Goal: Task Accomplishment & Management: Manage account settings

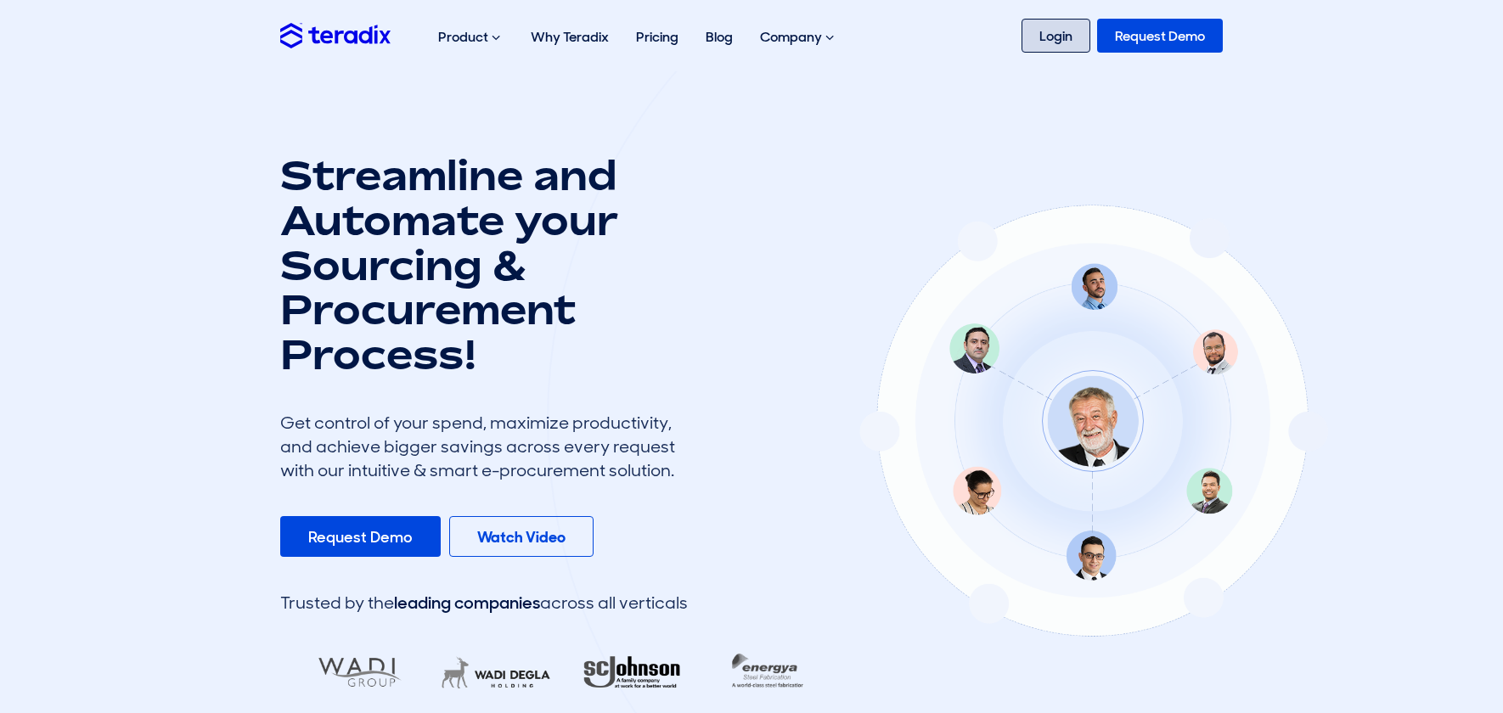
click at [1055, 37] on link "Login" at bounding box center [1056, 36] width 69 height 34
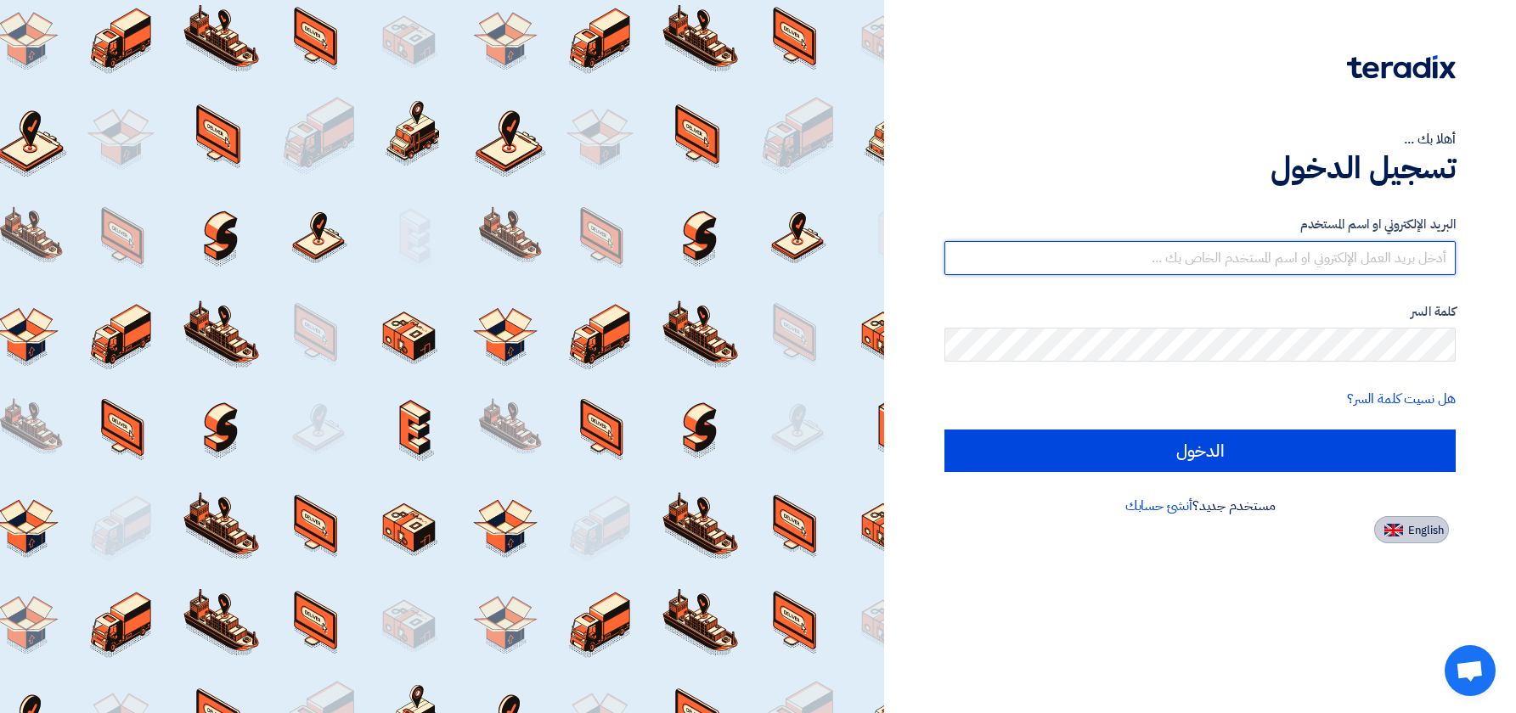
type input "[EMAIL_ADDRESS][DOMAIN_NAME]"
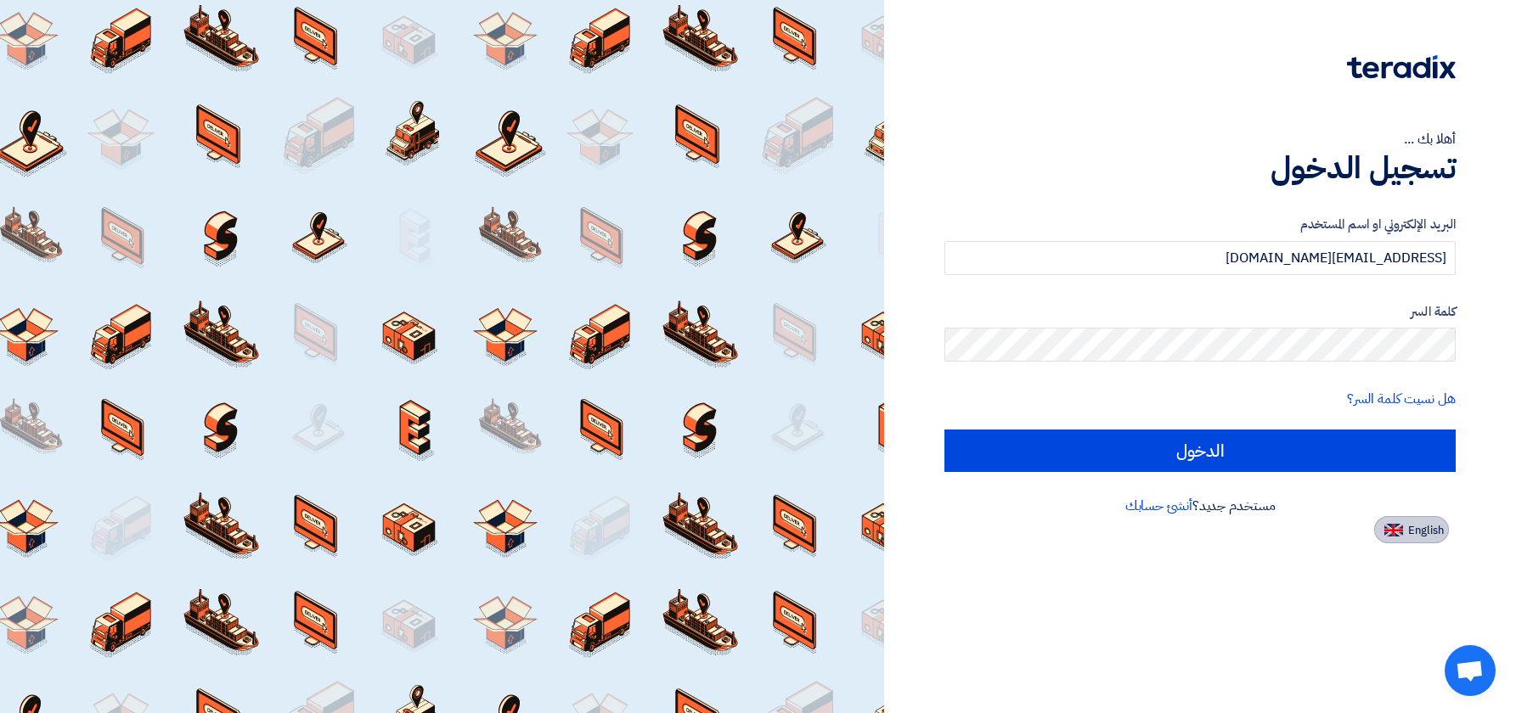
click at [1423, 530] on span "English" at bounding box center [1426, 531] width 36 height 12
type input "Sign in"
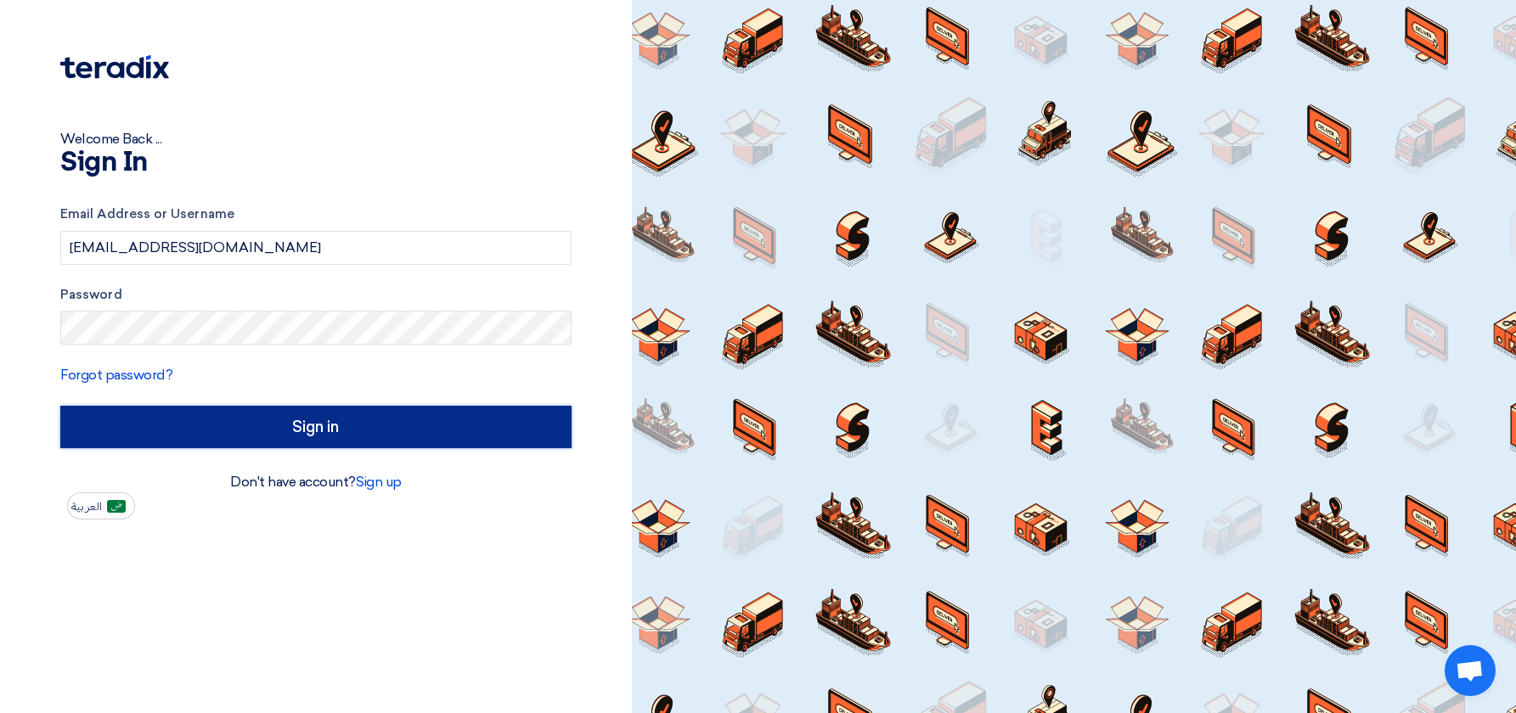
click at [253, 429] on input "Sign in" at bounding box center [315, 427] width 511 height 42
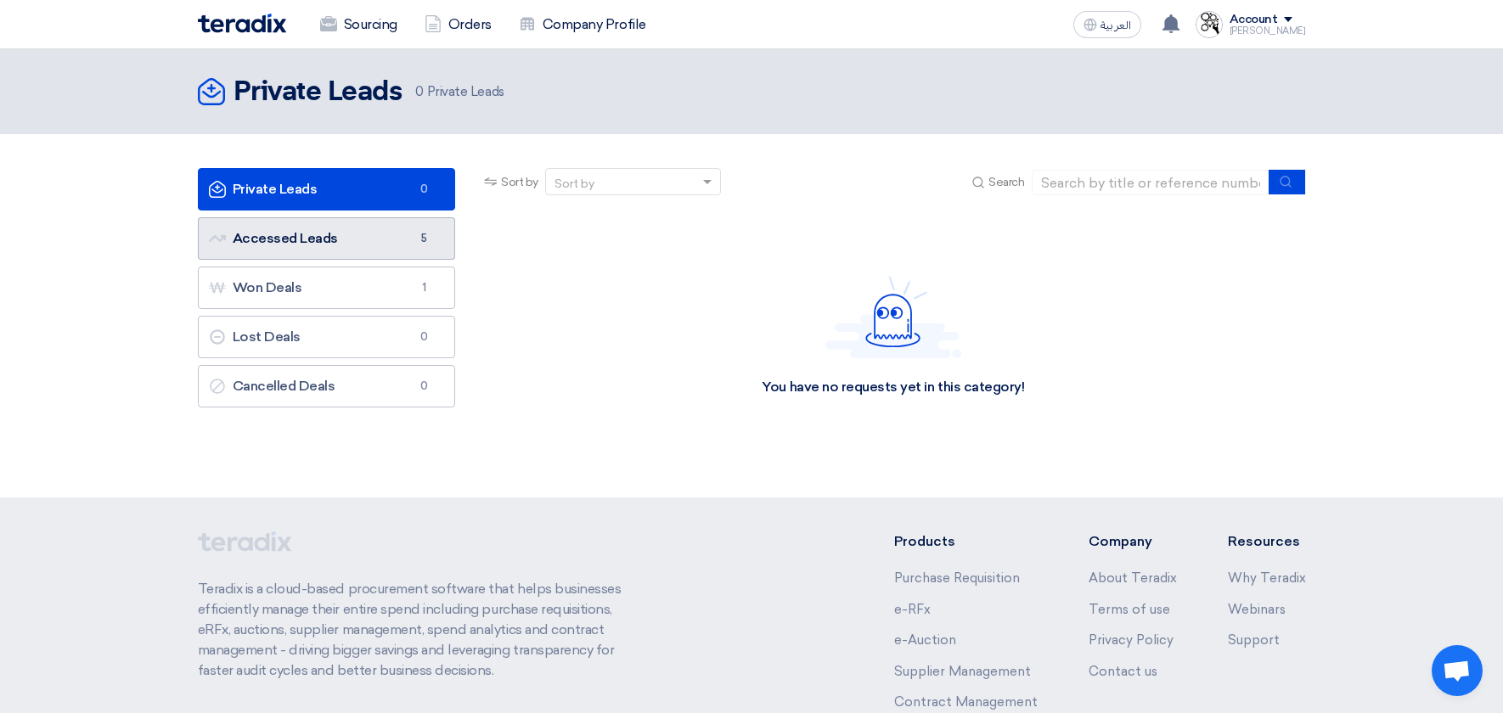
click at [337, 236] on link "Accessed Leads Accessed Leads 5" at bounding box center [327, 238] width 258 height 42
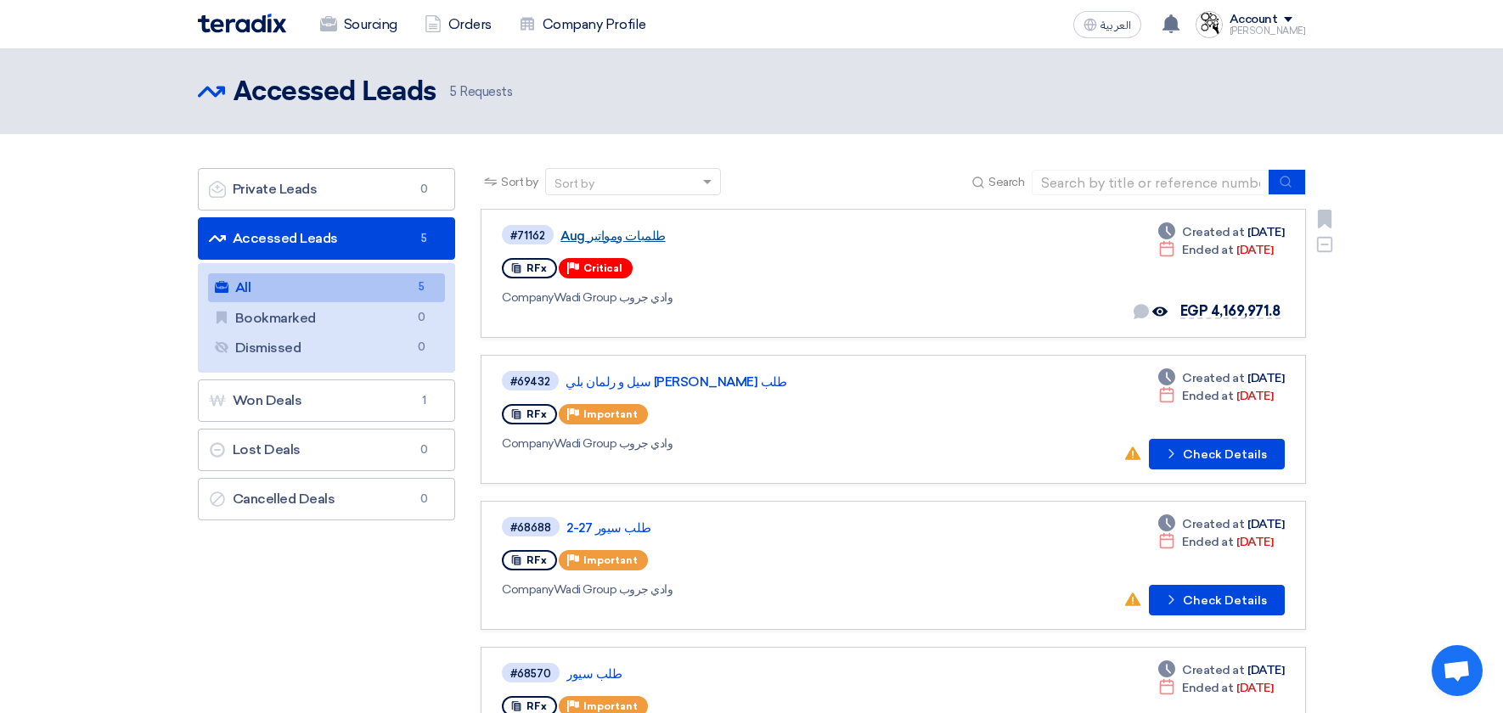
click at [626, 239] on link "طلمبات ومواتير Aug" at bounding box center [773, 235] width 425 height 15
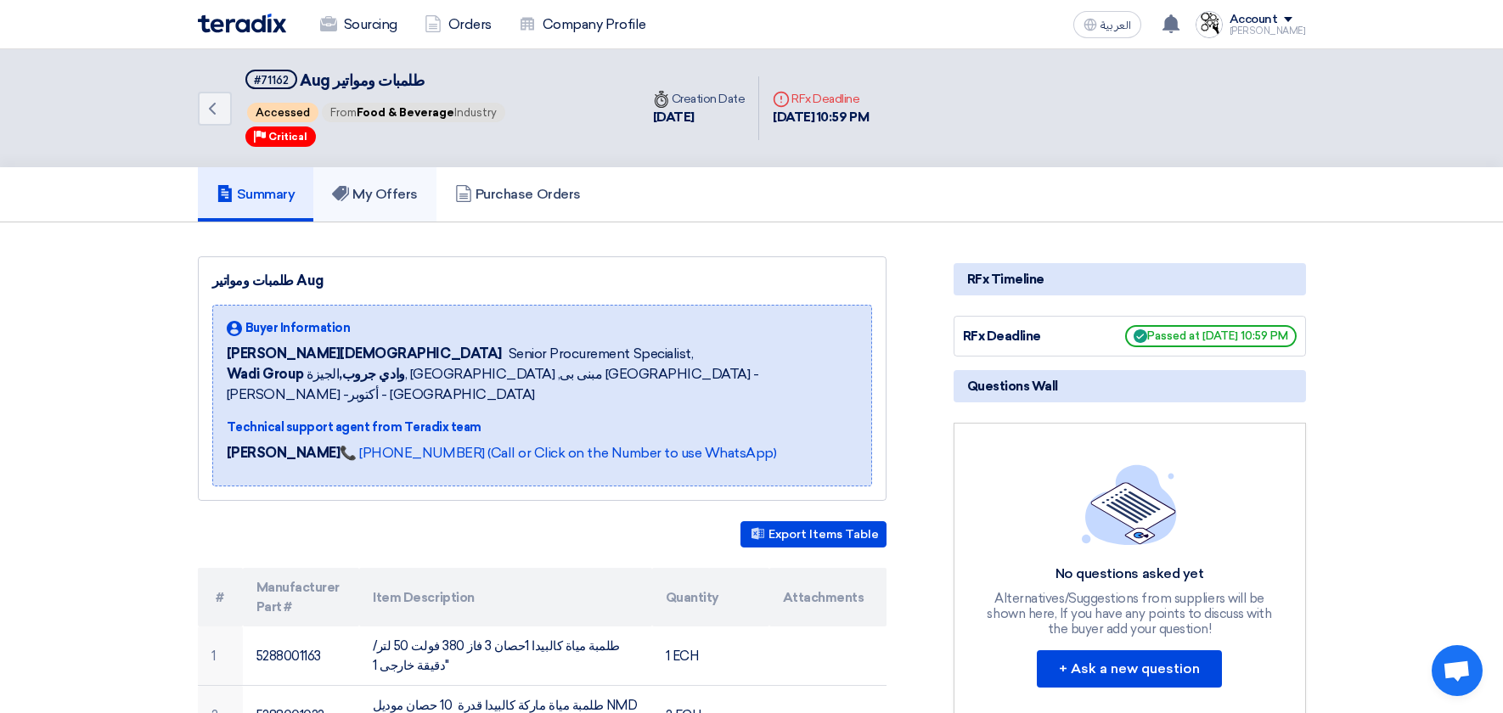
click at [404, 198] on h5 "My Offers" at bounding box center [375, 194] width 86 height 17
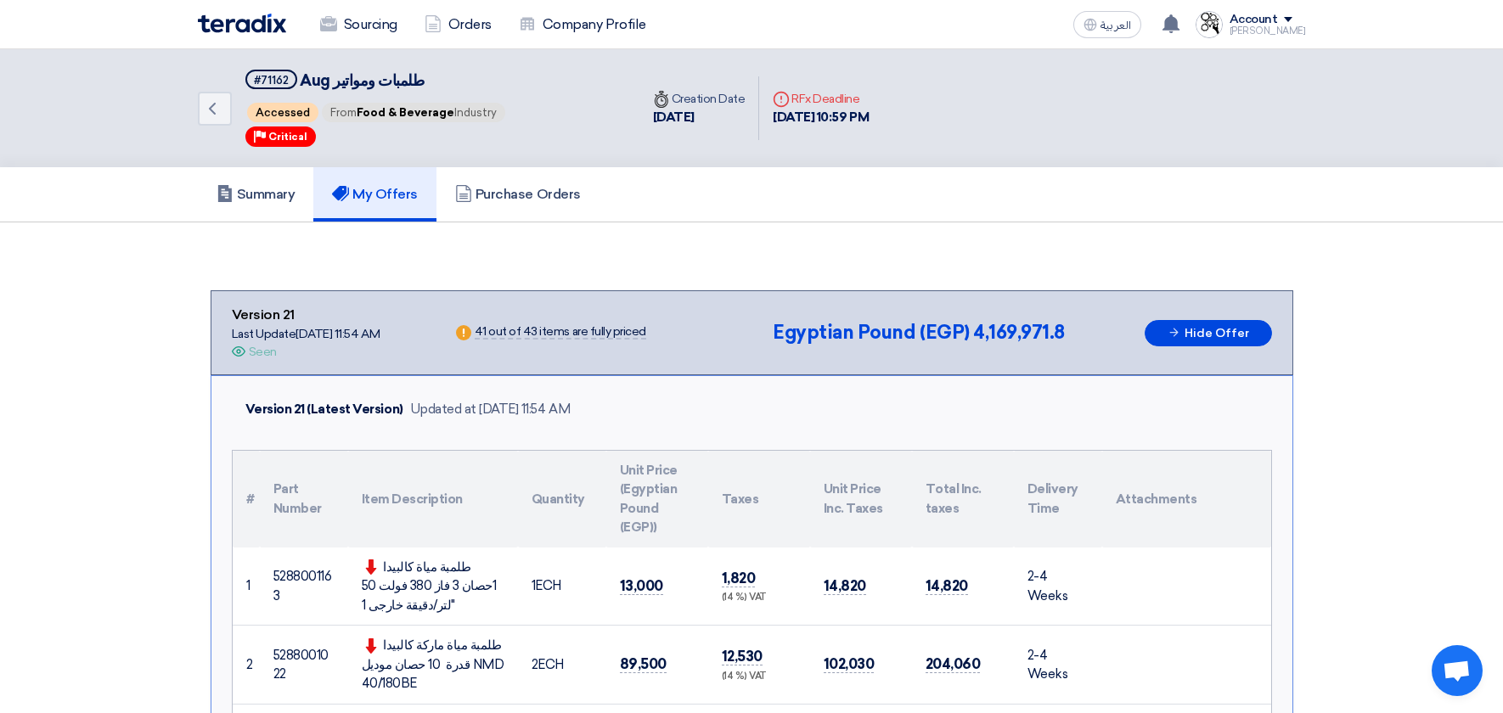
click at [1291, 24] on div "Account" at bounding box center [1268, 20] width 76 height 14
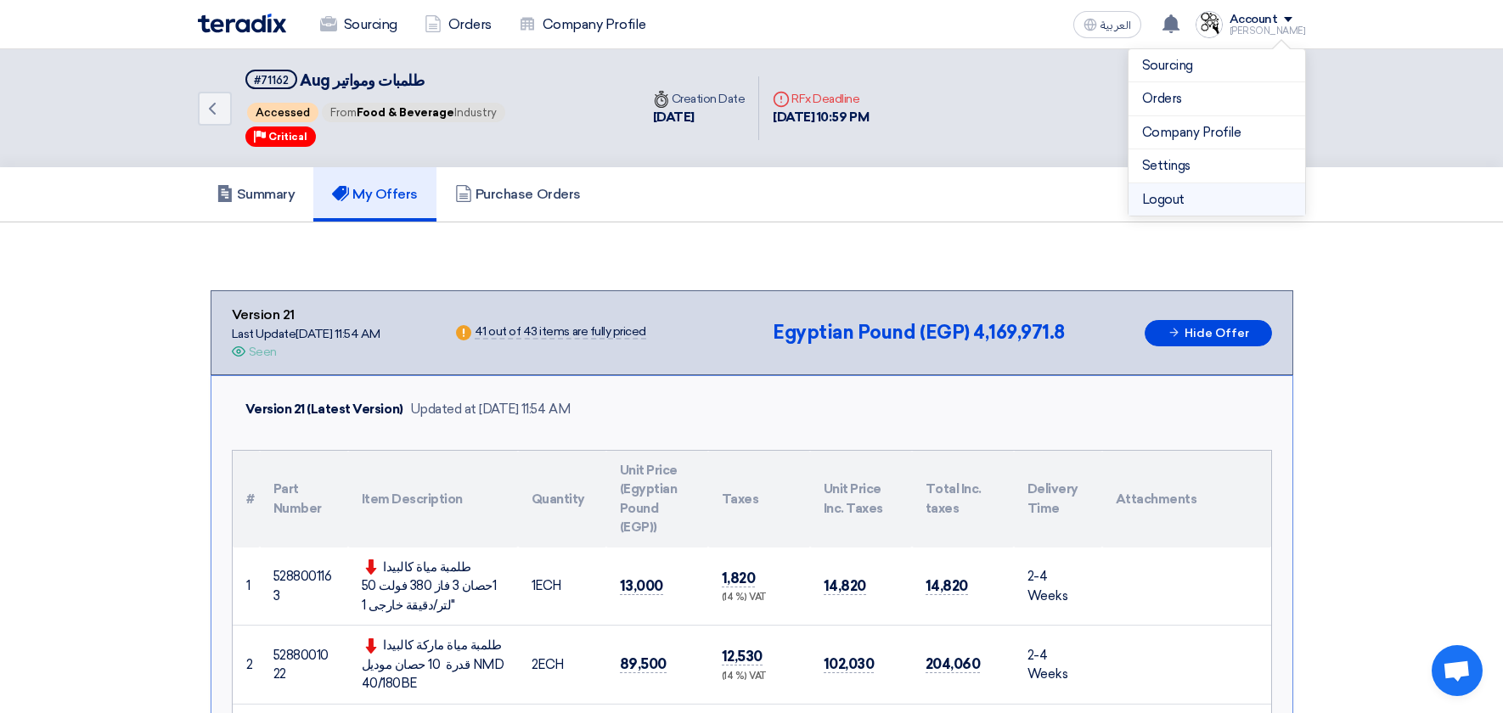
click at [1174, 197] on li "Logout" at bounding box center [1217, 199] width 177 height 33
